Goal: Information Seeking & Learning: Find specific fact

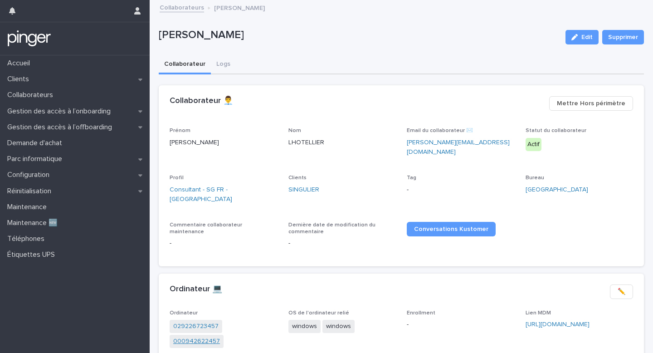
click at [220, 336] on link "000942622457" at bounding box center [196, 341] width 47 height 10
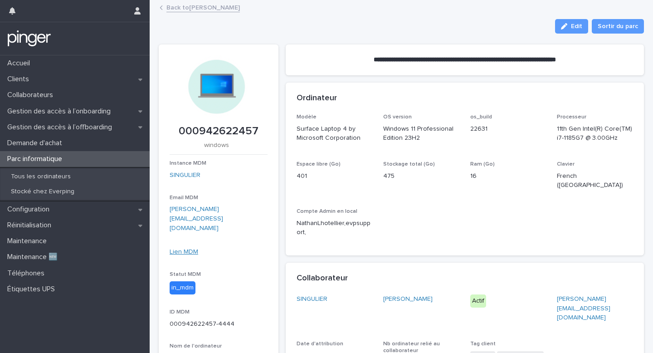
click at [186, 249] on link "Lien MDM" at bounding box center [184, 252] width 29 height 6
click at [183, 5] on link "Back to Nathan LHOTELLIER" at bounding box center [202, 7] width 73 height 10
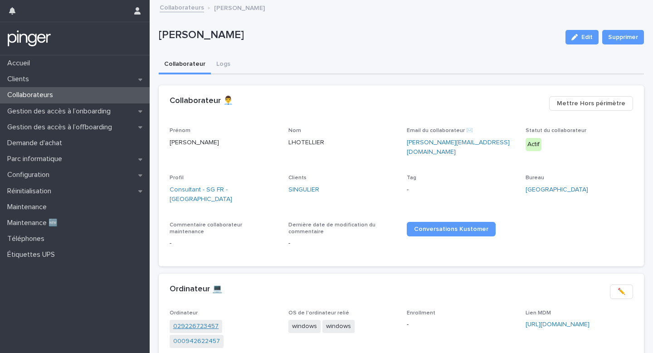
click at [195, 322] on link "029226723457" at bounding box center [195, 327] width 45 height 10
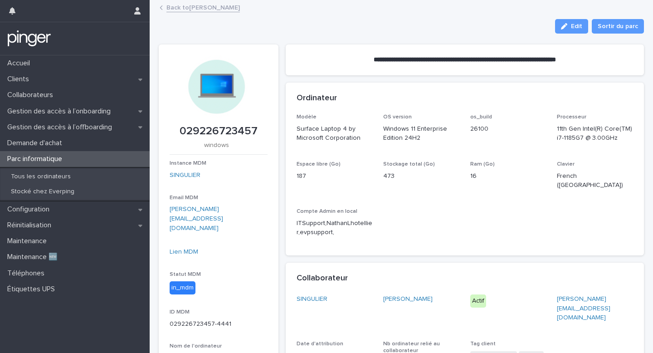
click at [188, 247] on div "Lien MDM" at bounding box center [219, 252] width 98 height 10
click at [188, 249] on link "Lien MDM" at bounding box center [184, 252] width 29 height 6
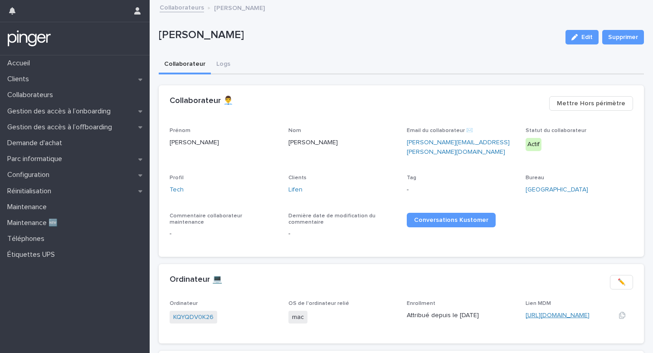
click at [546, 312] on link "[URL][DOMAIN_NAME]" at bounding box center [558, 315] width 64 height 6
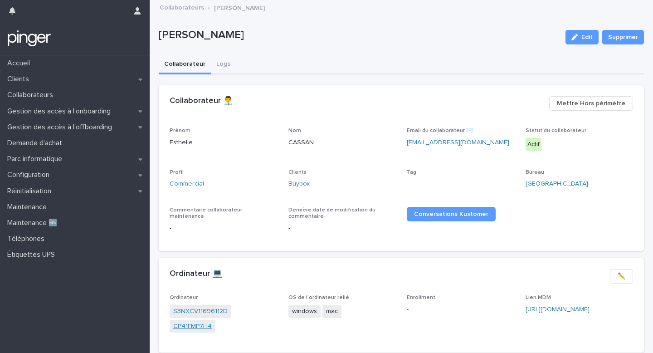
click at [205, 327] on link "CP41FMP7H4" at bounding box center [192, 327] width 39 height 10
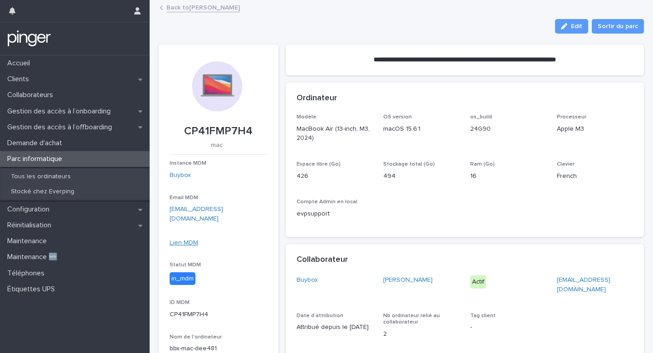
click at [192, 239] on link "Lien MDM" at bounding box center [184, 242] width 29 height 6
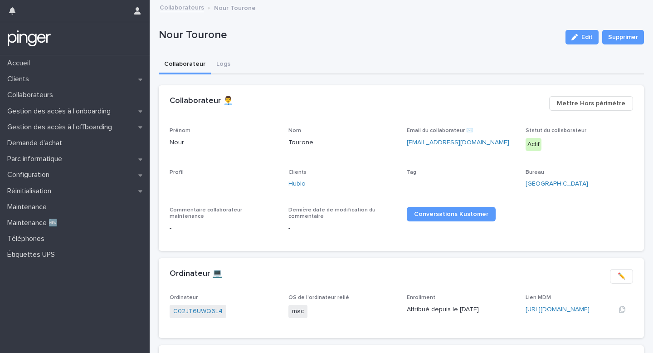
click at [529, 309] on link "[URL][DOMAIN_NAME]" at bounding box center [558, 309] width 64 height 6
